Goal: Use online tool/utility: Utilize a website feature to perform a specific function

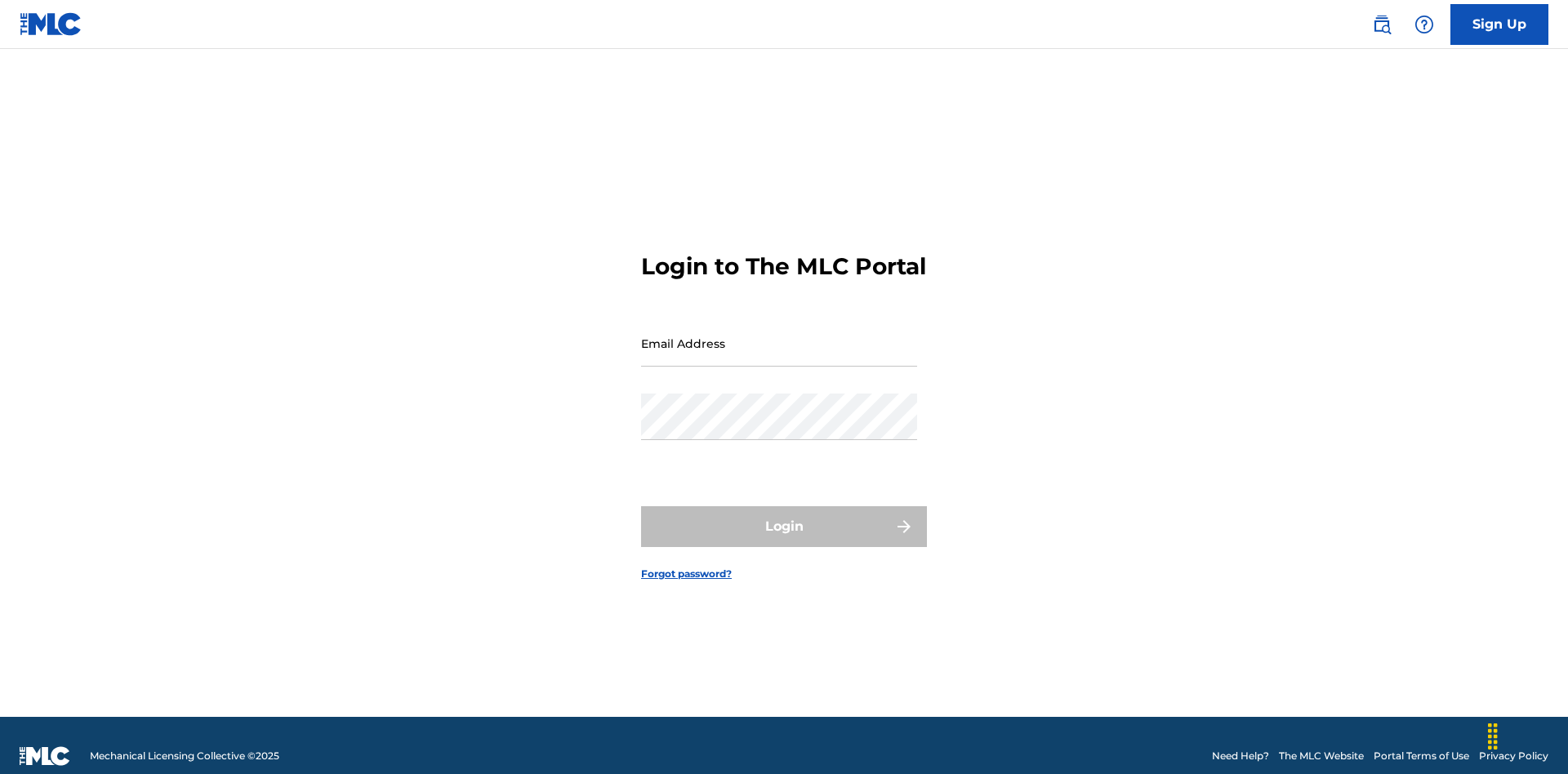
scroll to position [22, 0]
click at [780, 335] on input "Email Address" at bounding box center [779, 343] width 276 height 47
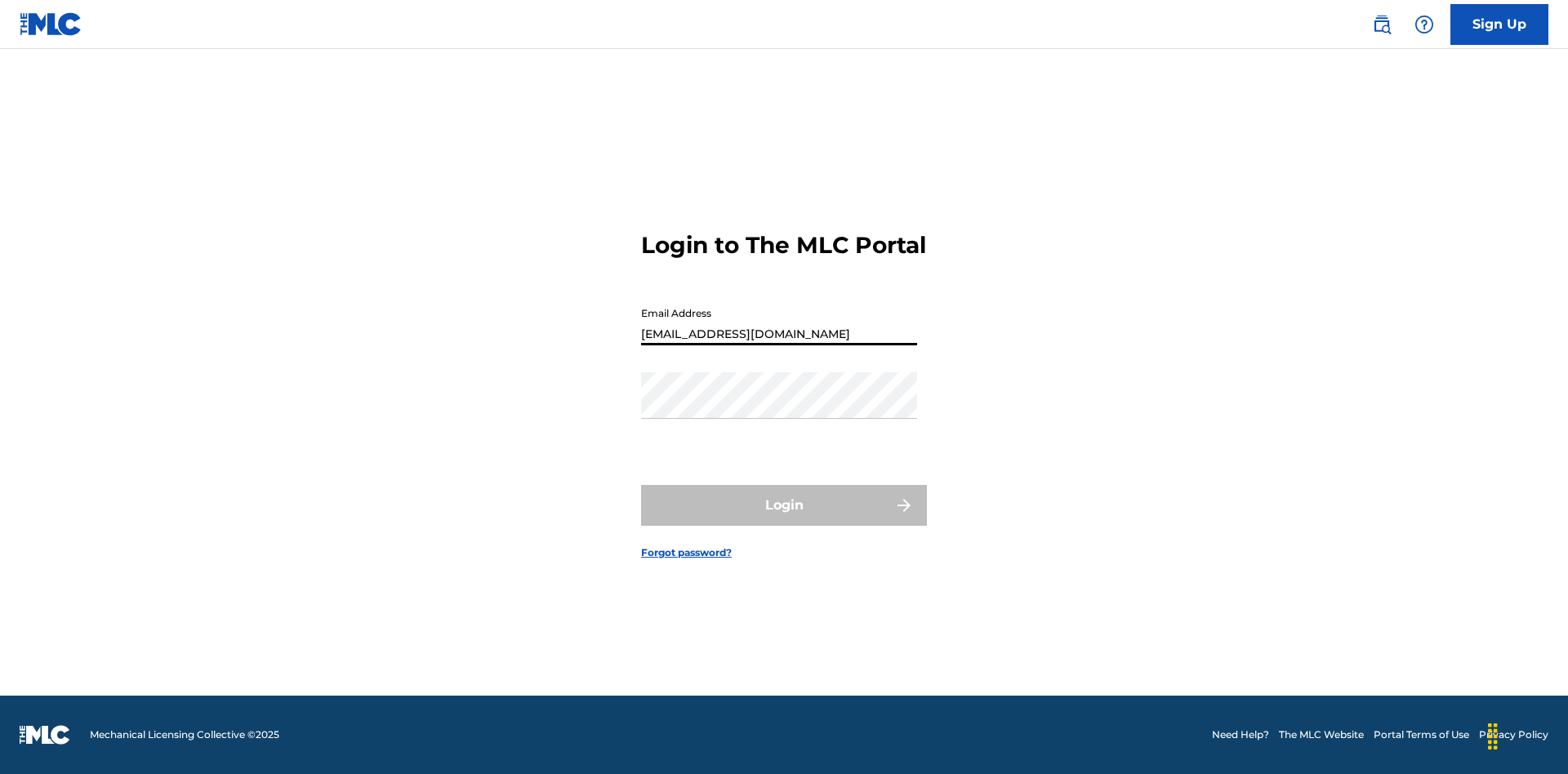
type input "[EMAIL_ADDRESS][DOMAIN_NAME]"
click at [784, 520] on button "Login" at bounding box center [784, 505] width 286 height 40
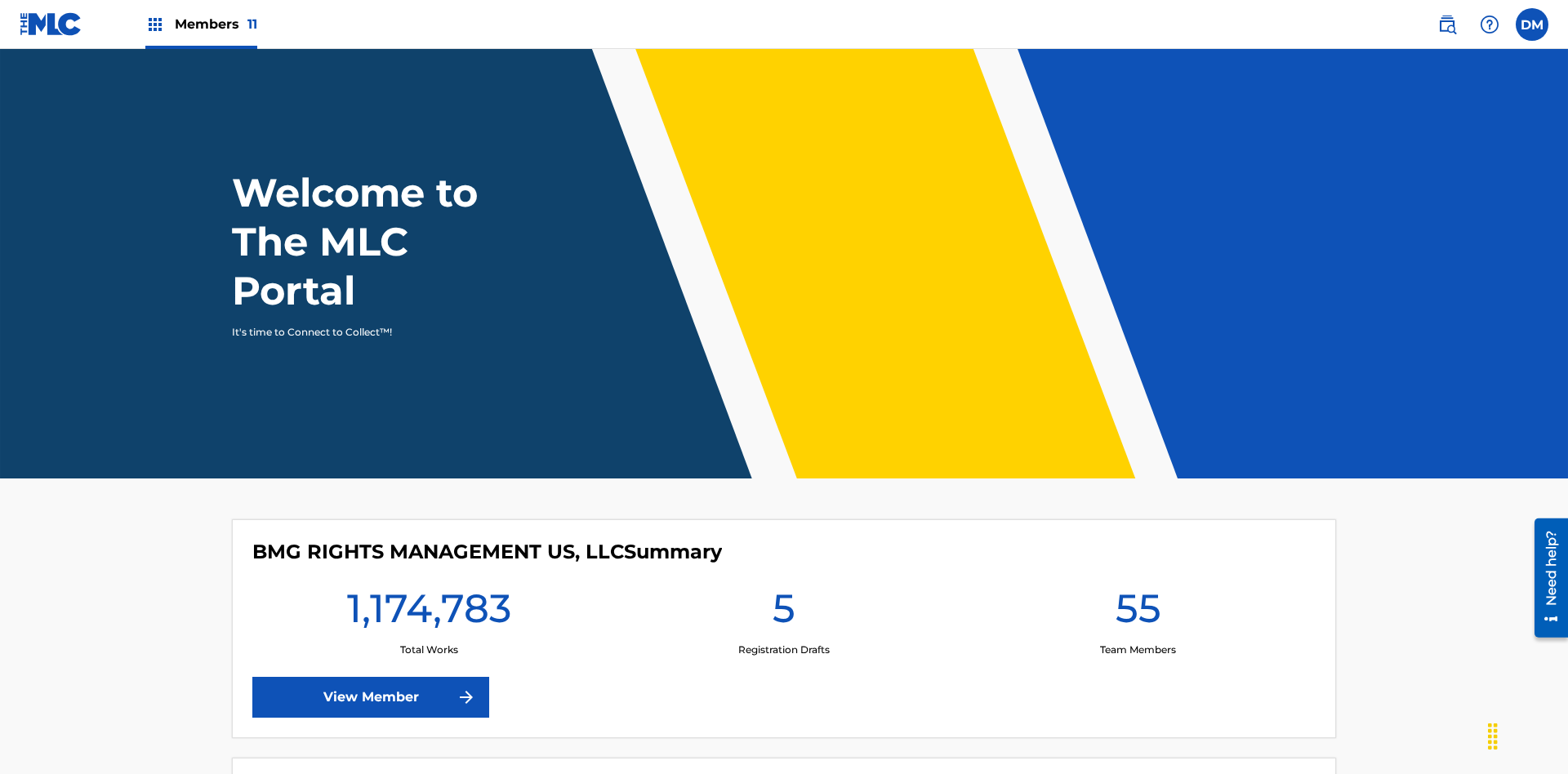
click at [201, 23] on span "Members 11" at bounding box center [216, 23] width 83 height 19
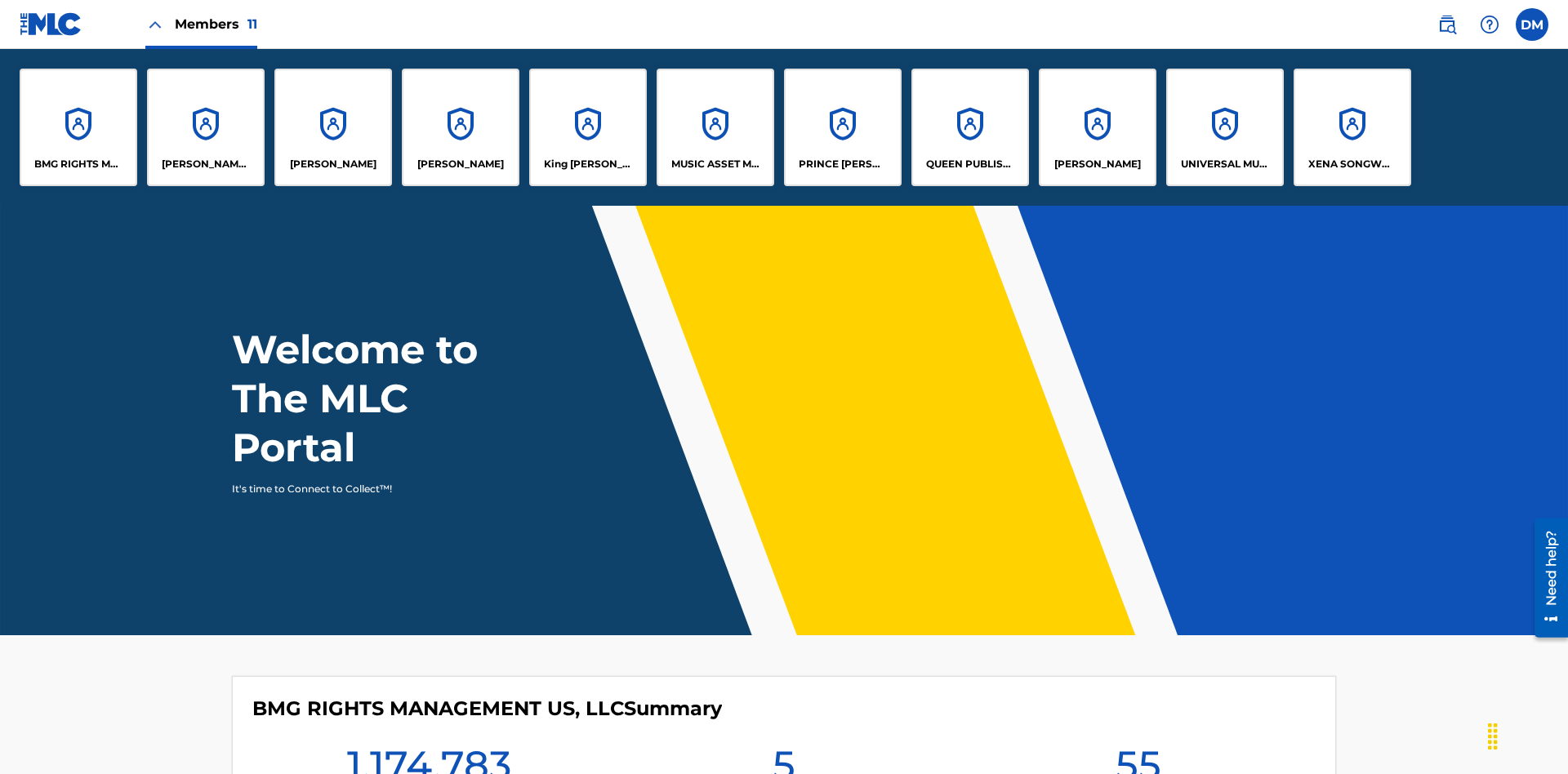
click at [1225, 165] on p "UNIVERSAL MUSIC PUB GROUP" at bounding box center [1225, 164] width 89 height 14
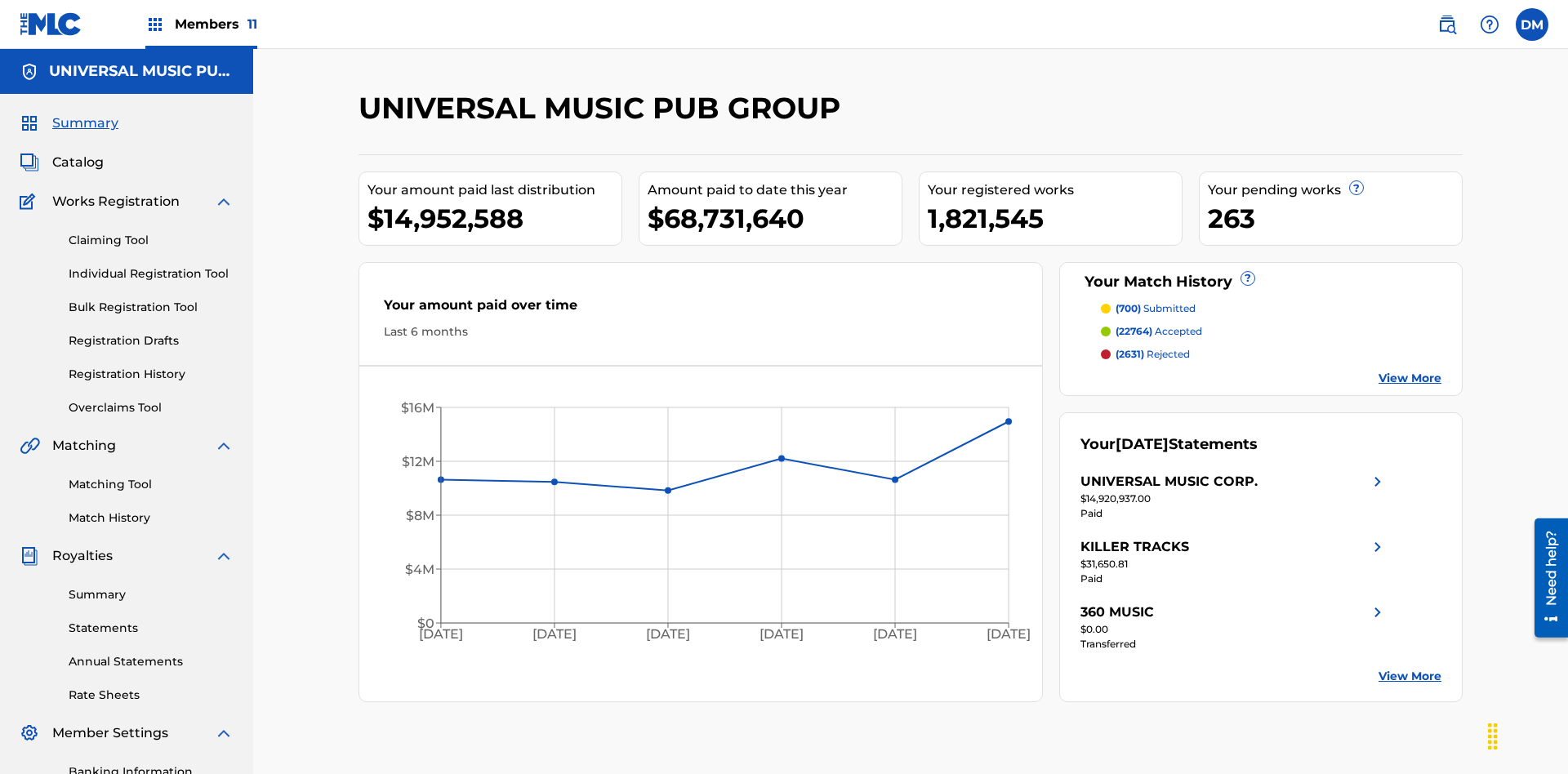
click at [151, 476] on link "Matching Tool" at bounding box center [151, 485] width 165 height 17
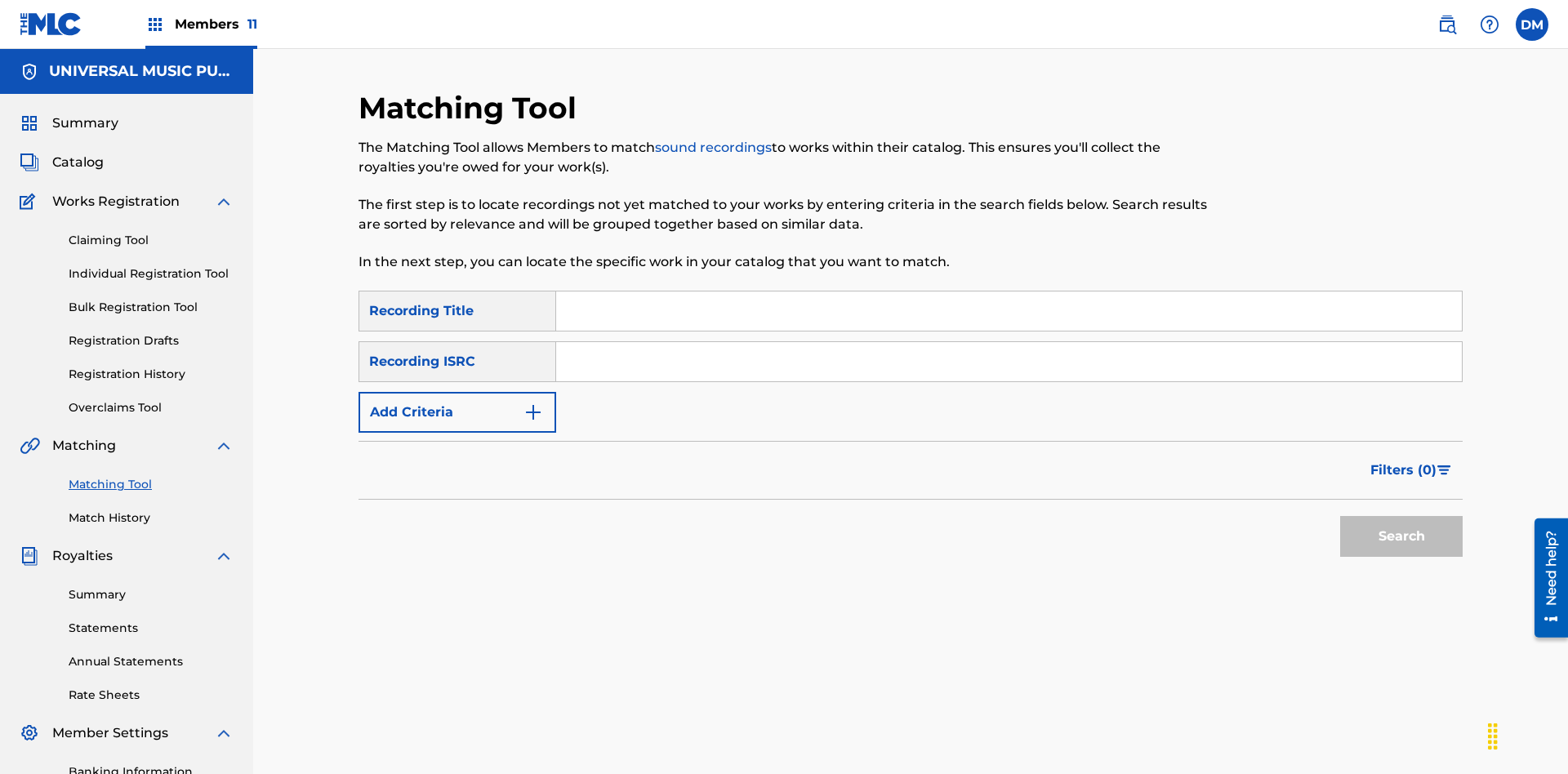
click at [1009, 343] on input "Search Form" at bounding box center [1010, 362] width 906 height 40
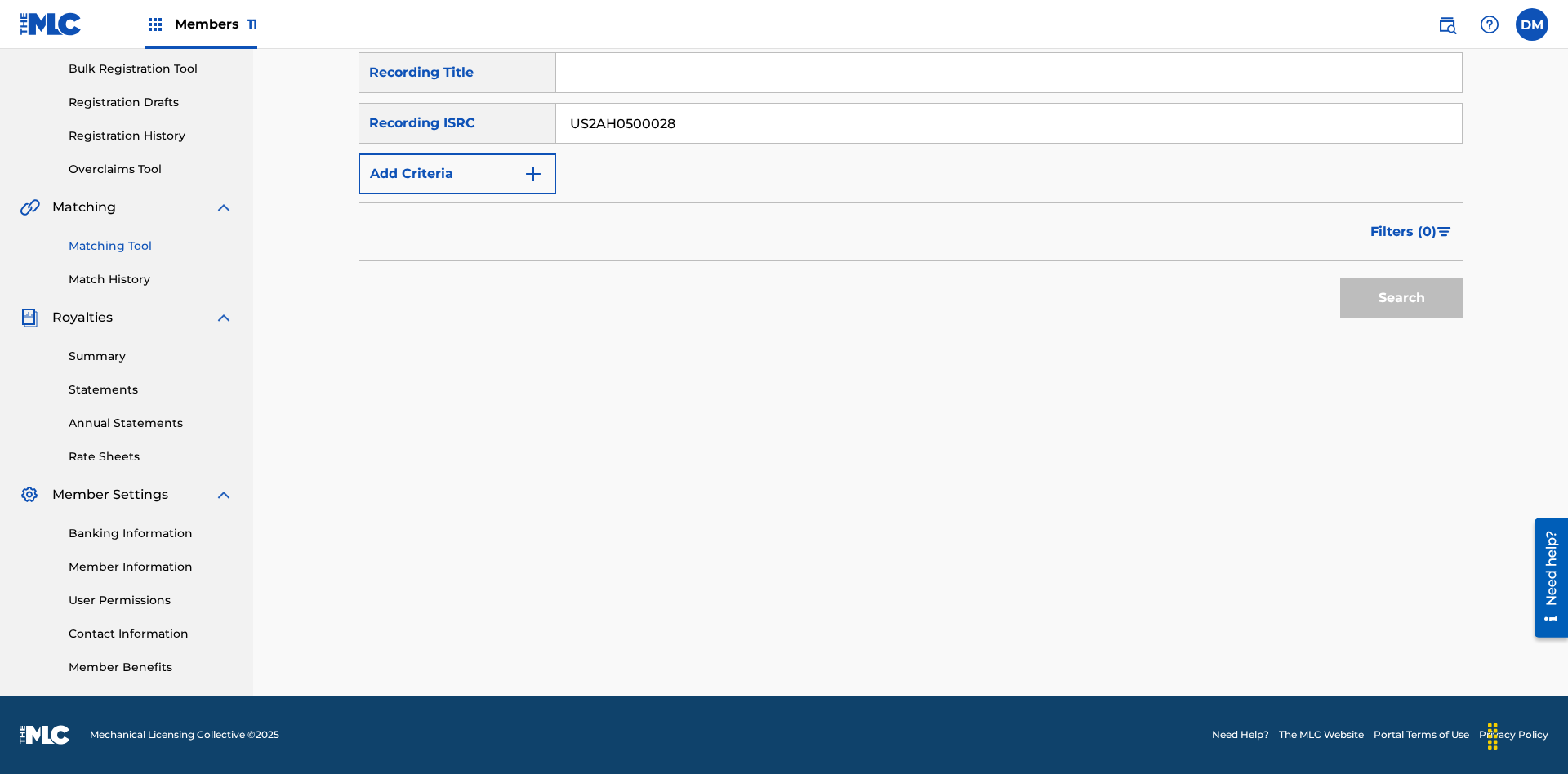
type input "US2AH0500028"
click at [1402, 298] on button "Search" at bounding box center [1402, 298] width 122 height 40
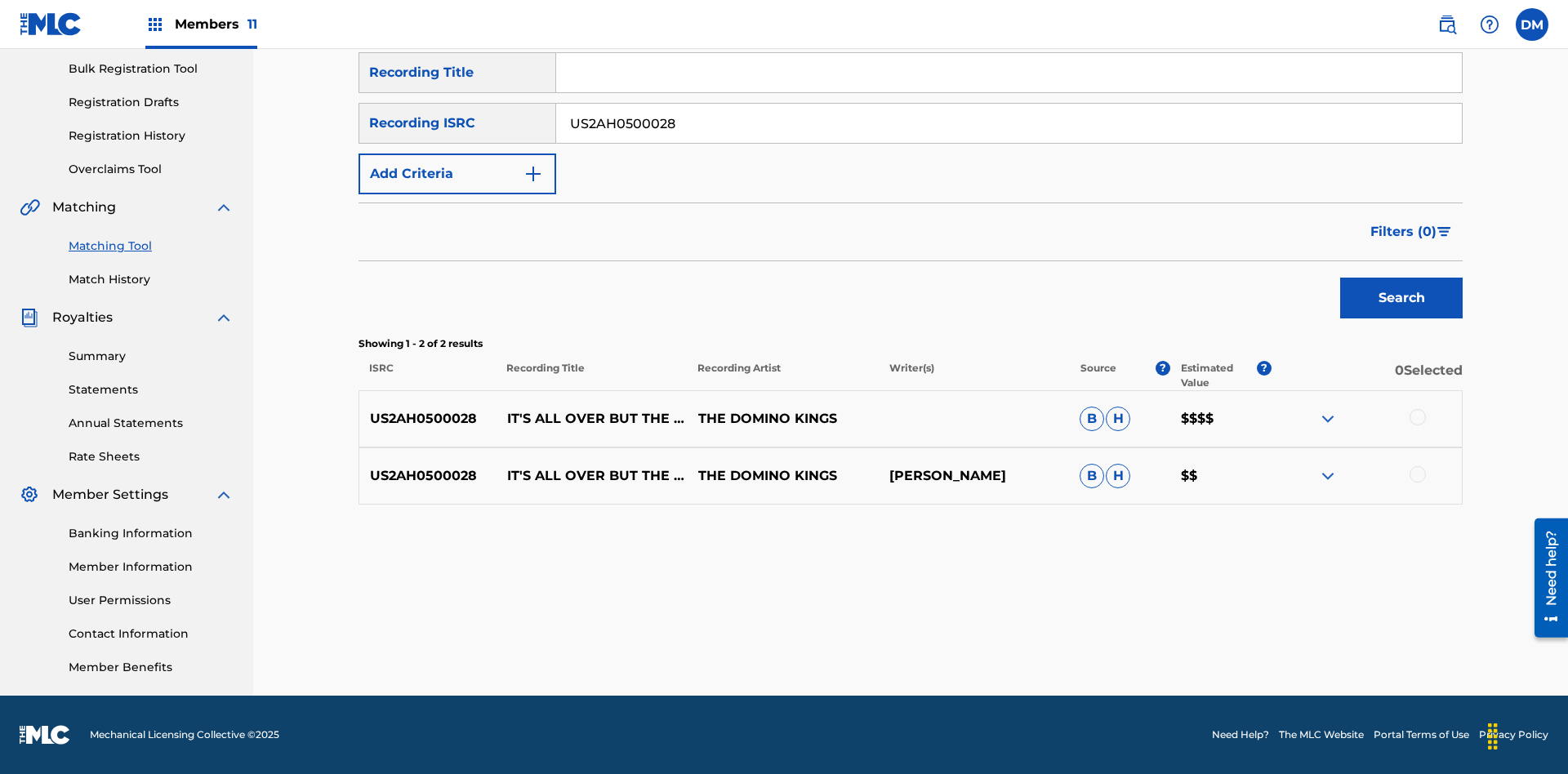
click at [1009, 123] on input "US2AH0500028" at bounding box center [1010, 123] width 906 height 40
type input "QZMEN2187405"
click at [1402, 298] on button "Search" at bounding box center [1402, 298] width 122 height 40
click at [1327, 476] on img at bounding box center [1328, 476] width 20 height 20
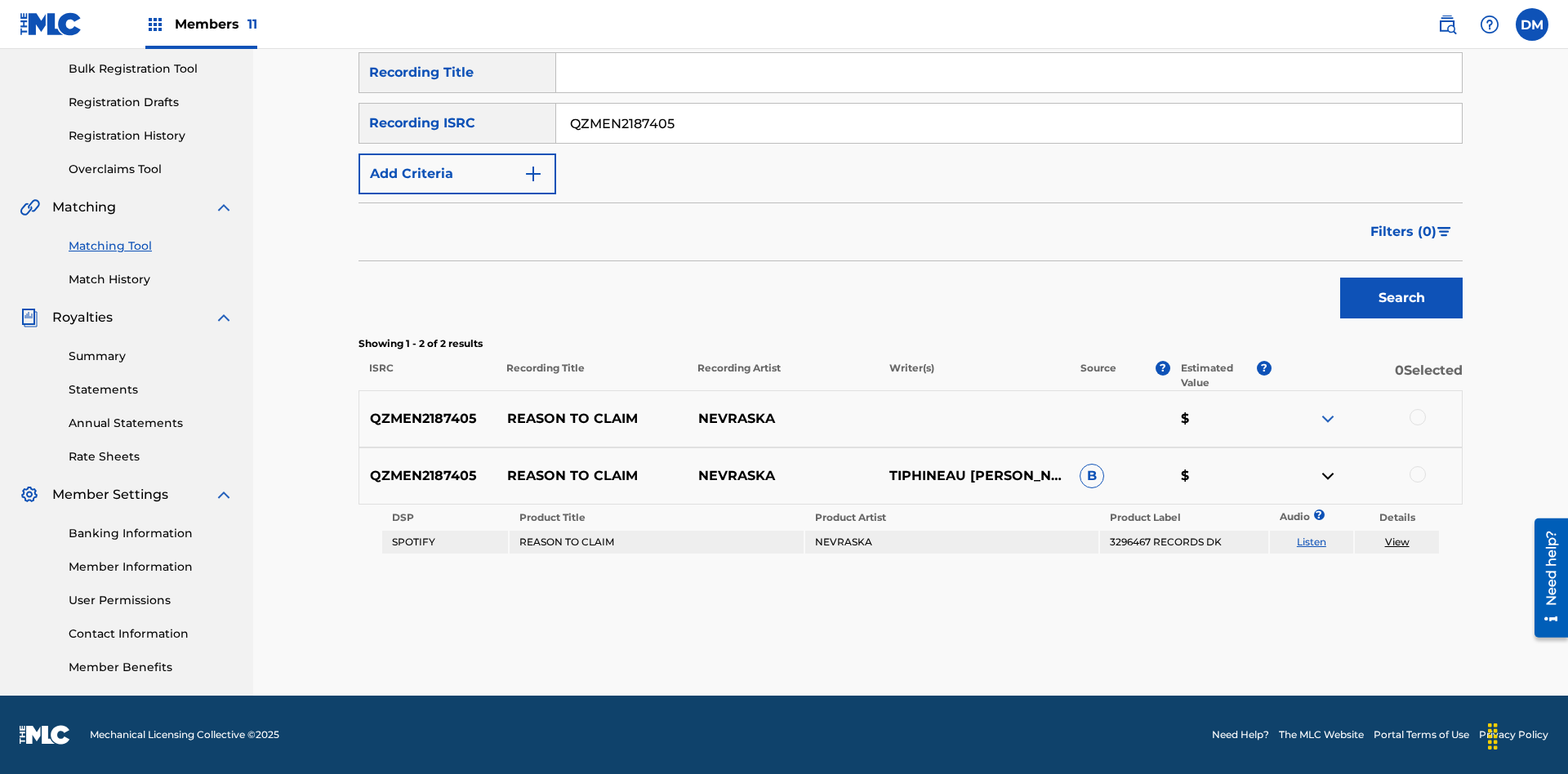
click at [1311, 542] on link "Listen" at bounding box center [1312, 542] width 30 height 13
click at [1397, 542] on link "View" at bounding box center [1397, 542] width 24 height 13
click at [151, 280] on link "Match History" at bounding box center [151, 280] width 165 height 17
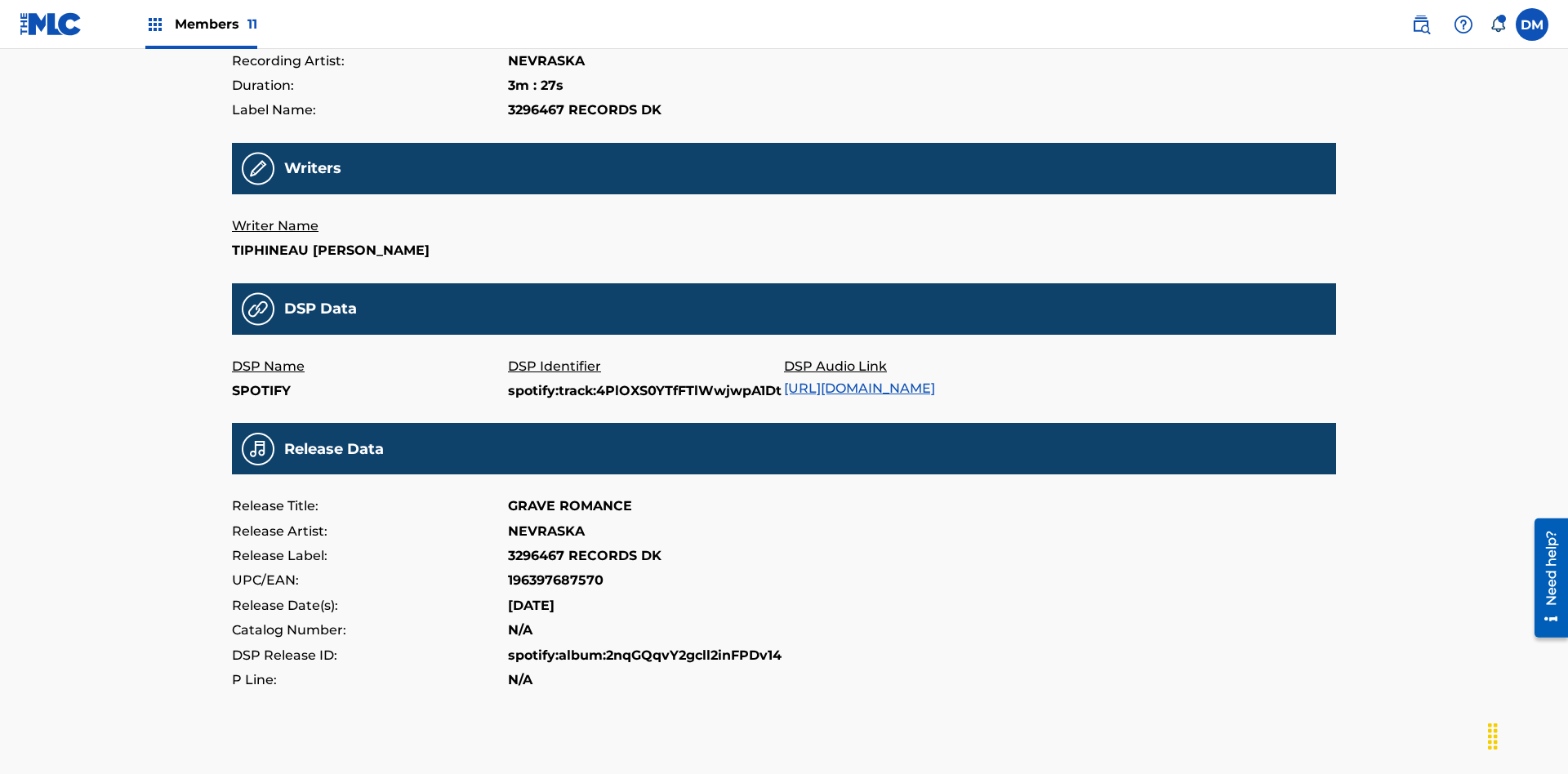
scroll to position [392, 0]
